Goal: Information Seeking & Learning: Understand process/instructions

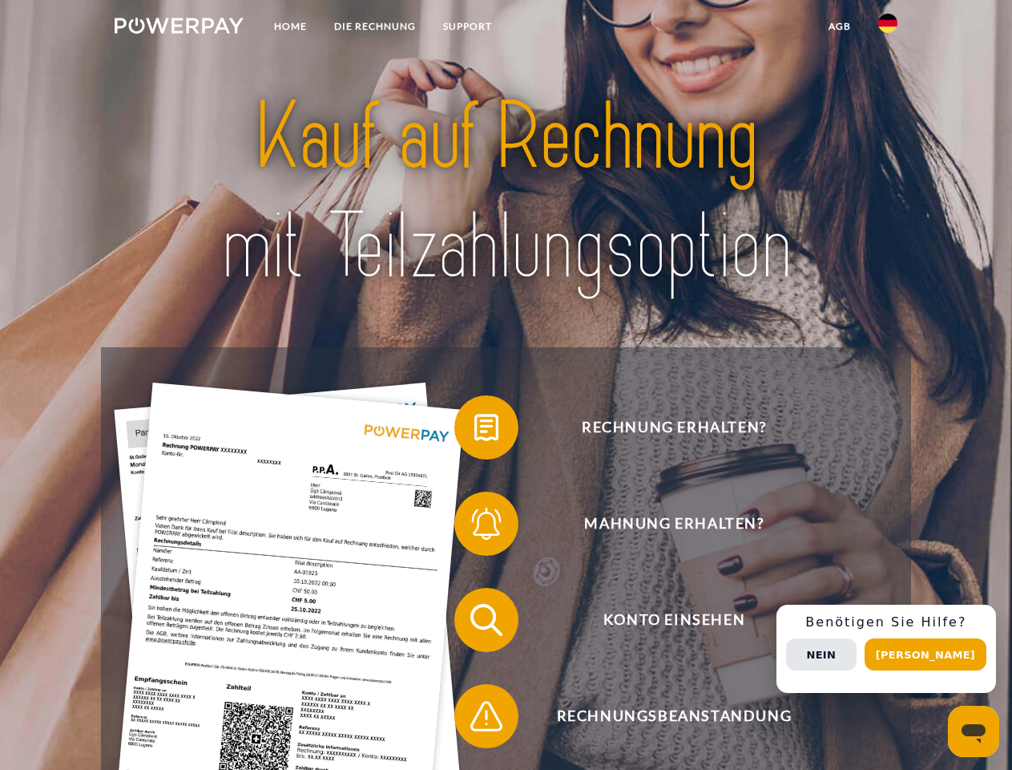
click at [179, 28] on img at bounding box center [179, 26] width 129 height 16
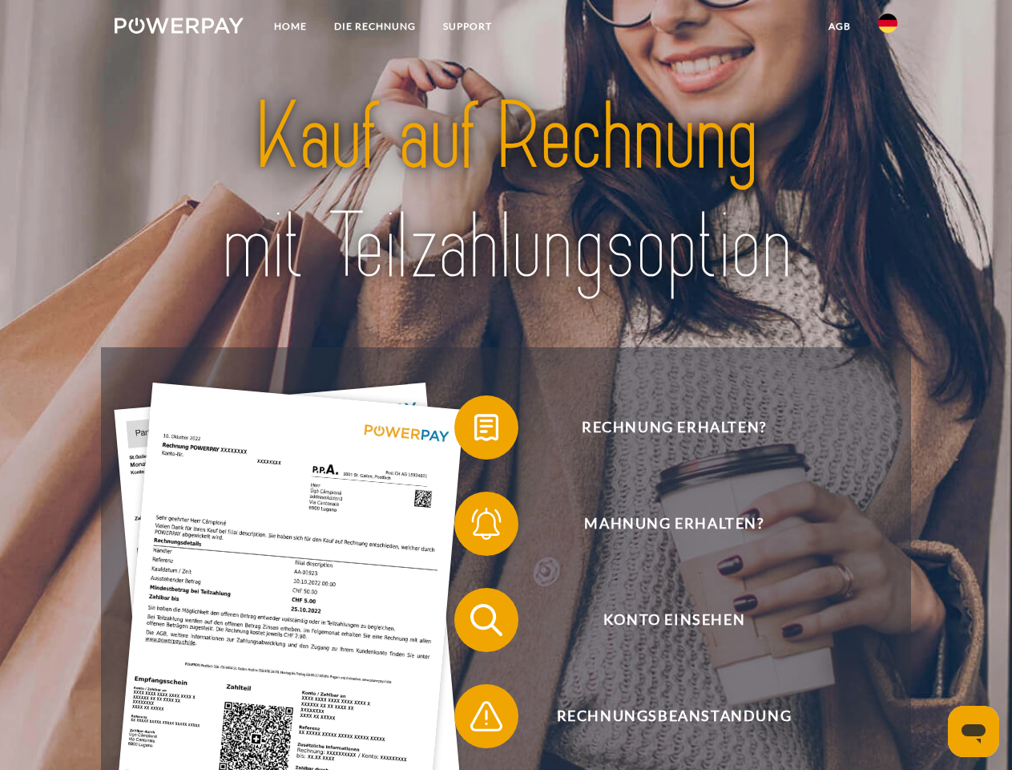
click at [888, 28] on img at bounding box center [888, 23] width 19 height 19
click at [839, 26] on link "agb" at bounding box center [840, 26] width 50 height 29
click at [475, 430] on span at bounding box center [462, 427] width 80 height 80
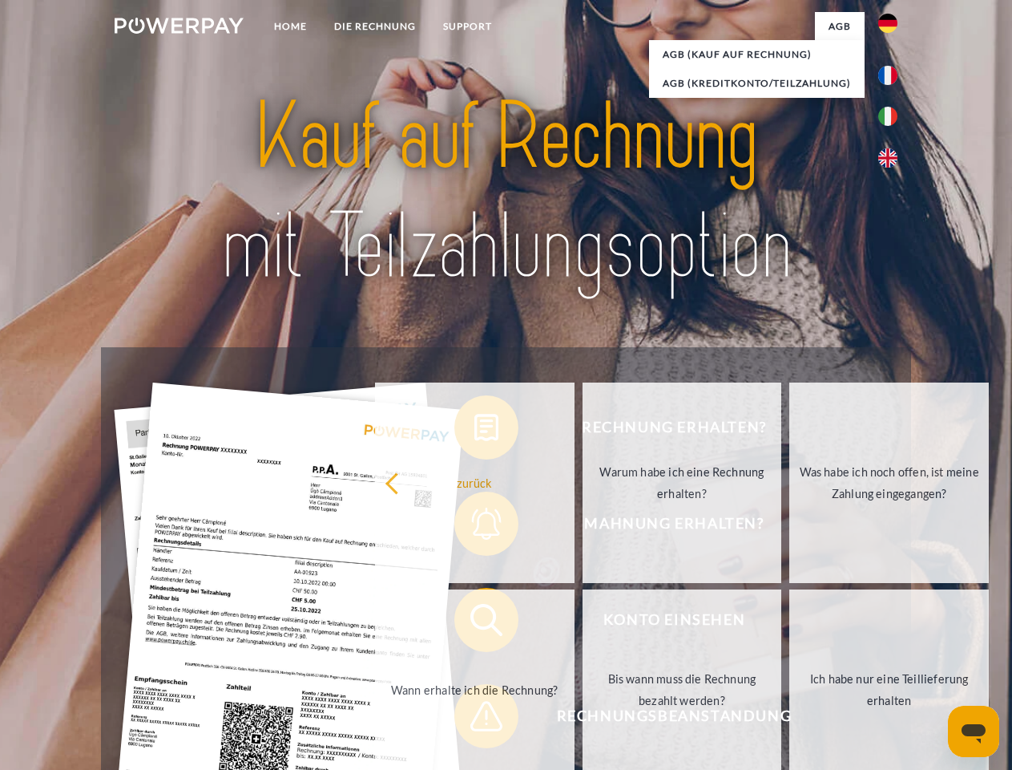
click at [475, 527] on div "Rechnung erhalten? Mahnung erhalten? Konto einsehen" at bounding box center [506, 667] width 810 height 641
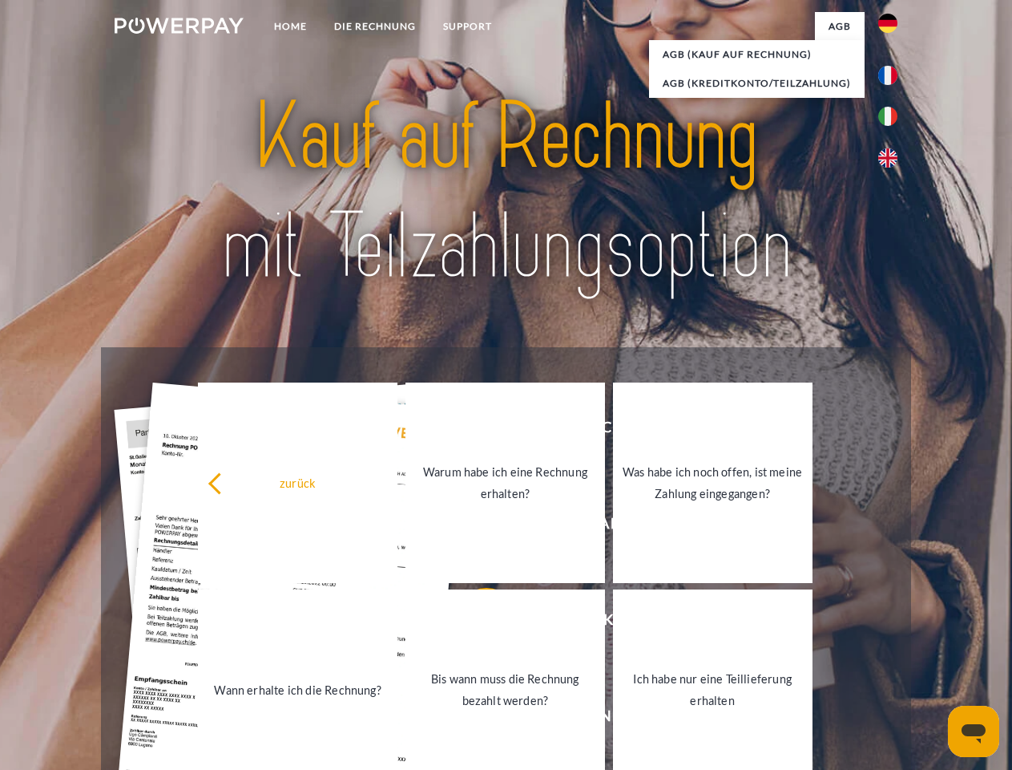
click at [475, 623] on link "Bis wann muss die Rechnung bezahlt werden?" at bounding box center [506, 689] width 200 height 200
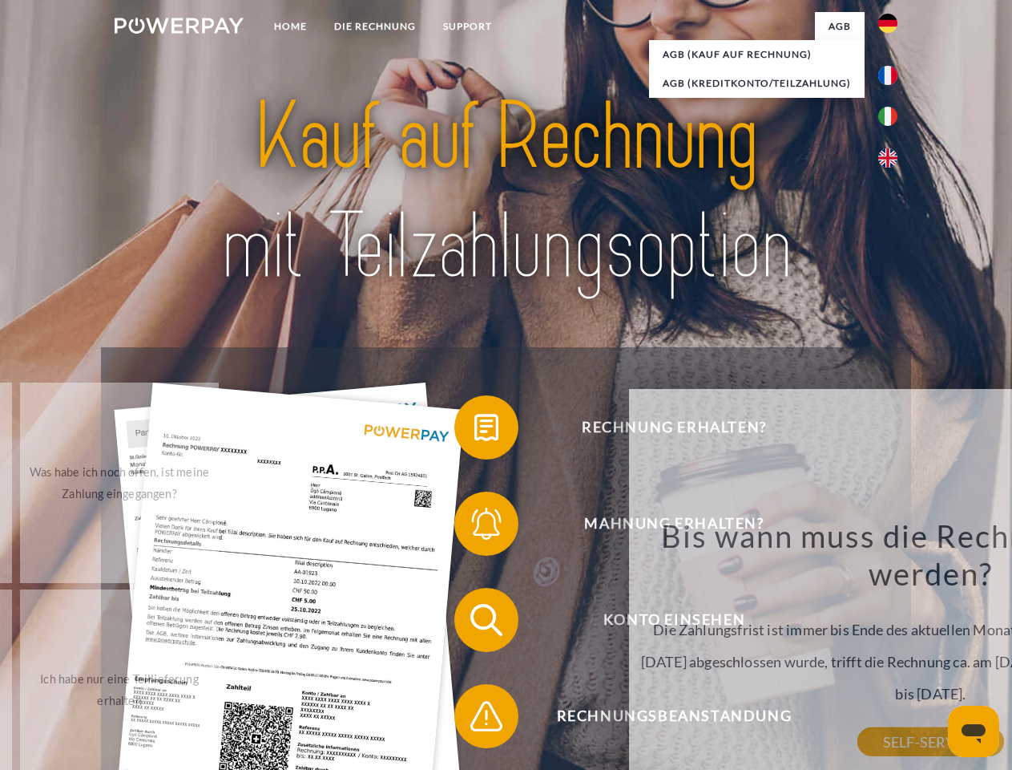
click at [639, 719] on div "Bis wann muss die Rechnung bezahlt werden? Die Zahlungsfrist ist immer bis Ende…" at bounding box center [931, 628] width 585 height 225
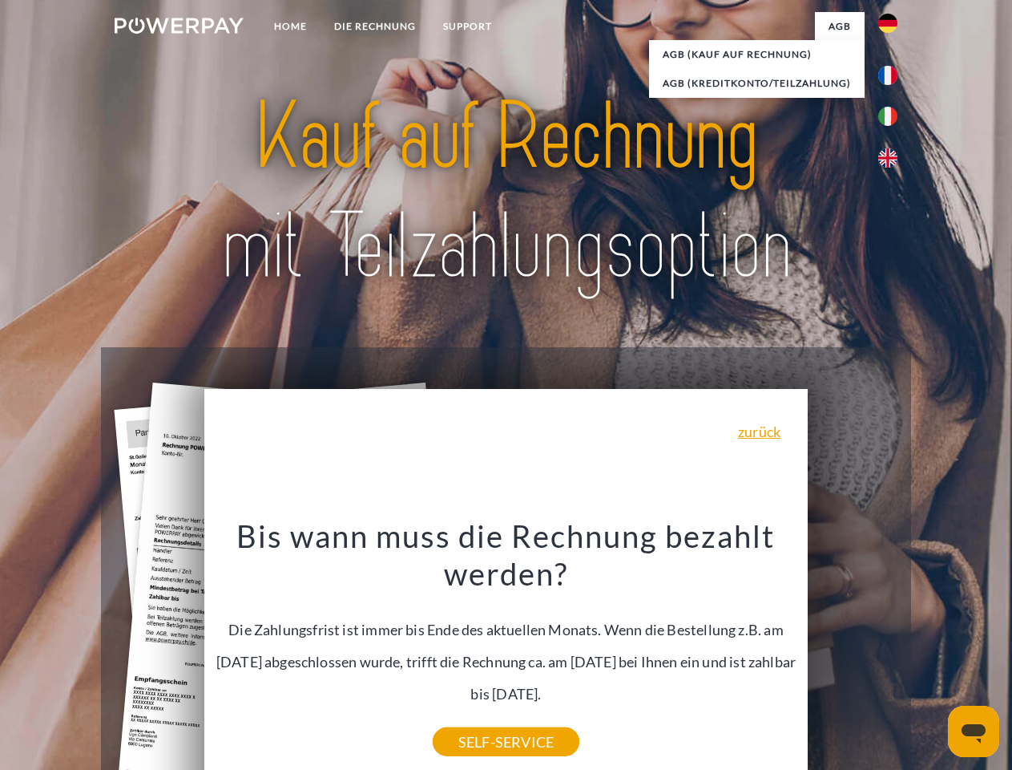
click at [892, 649] on div "Rechnung erhalten? Mahnung erhalten? Konto einsehen" at bounding box center [506, 667] width 810 height 641
click at [853, 652] on span "Konto einsehen" at bounding box center [674, 620] width 393 height 64
click at [932, 654] on header "Home DIE RECHNUNG SUPPORT" at bounding box center [506, 553] width 1012 height 1107
